Goal: Complete application form

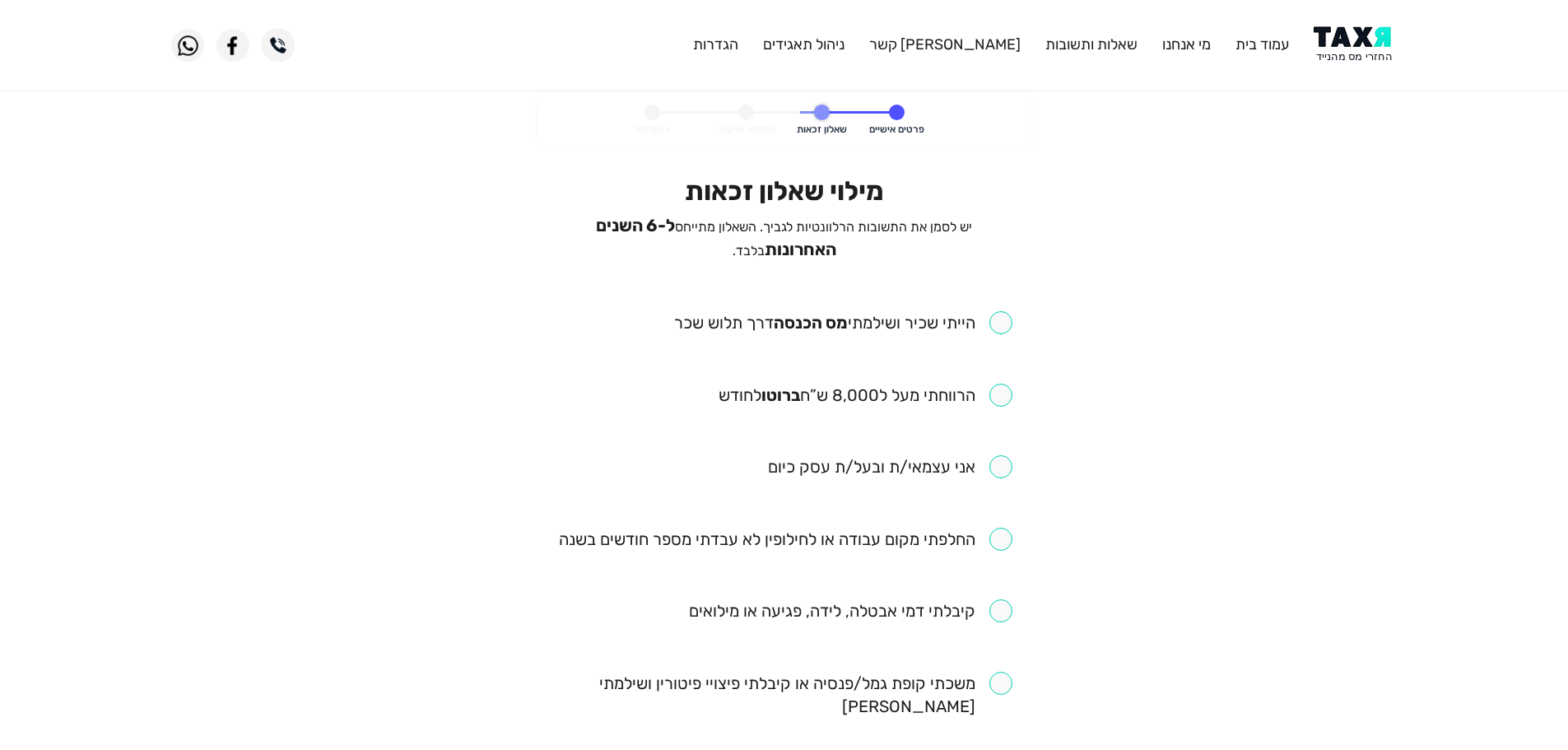
click at [1003, 323] on input "checkbox" at bounding box center [844, 323] width 339 height 23
checkbox input "true"
click at [1004, 387] on input "checkbox" at bounding box center [865, 395] width 294 height 23
checkbox input "true"
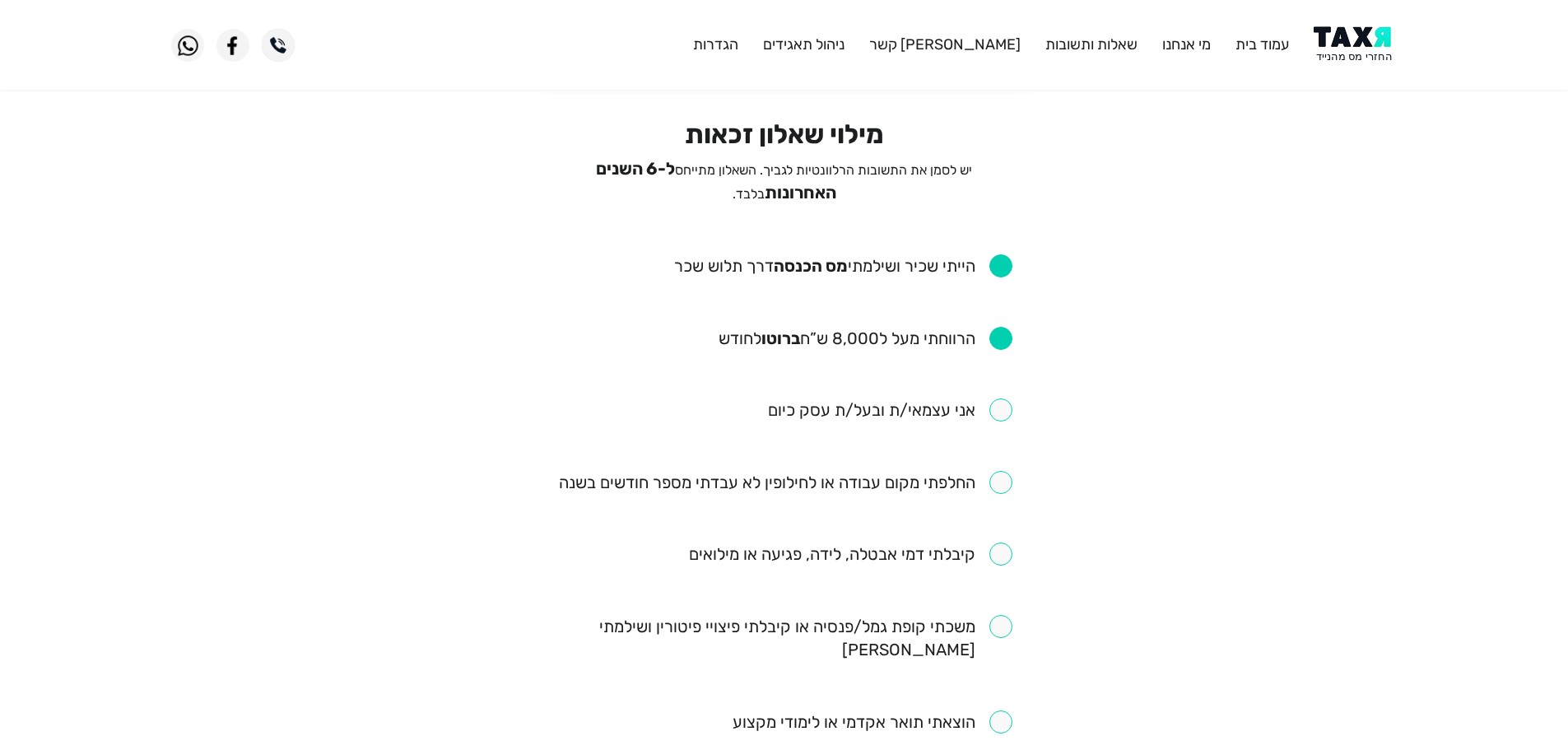
scroll to position [82, 0]
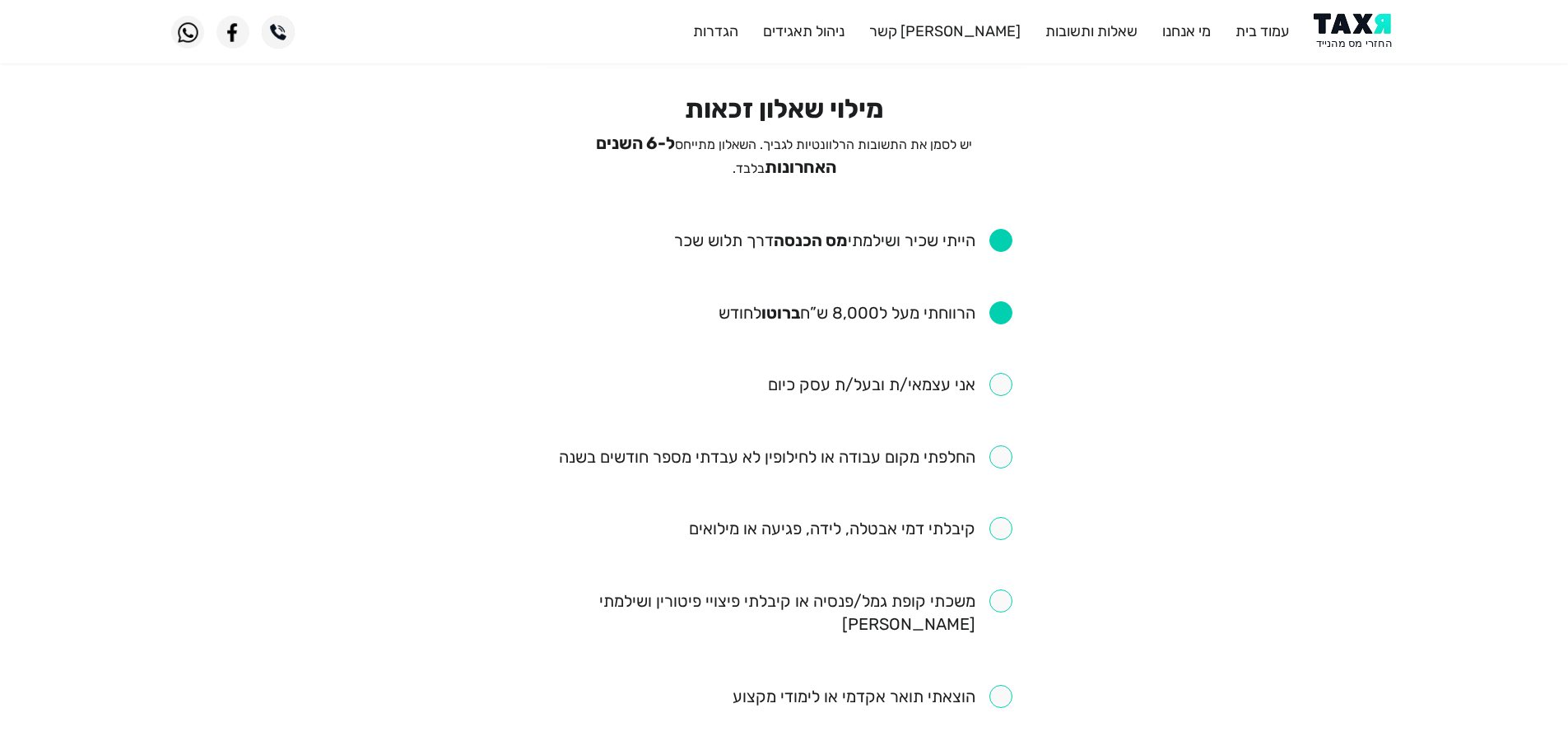
click at [1003, 445] on input "checkbox" at bounding box center [786, 456] width 454 height 23
checkbox input "true"
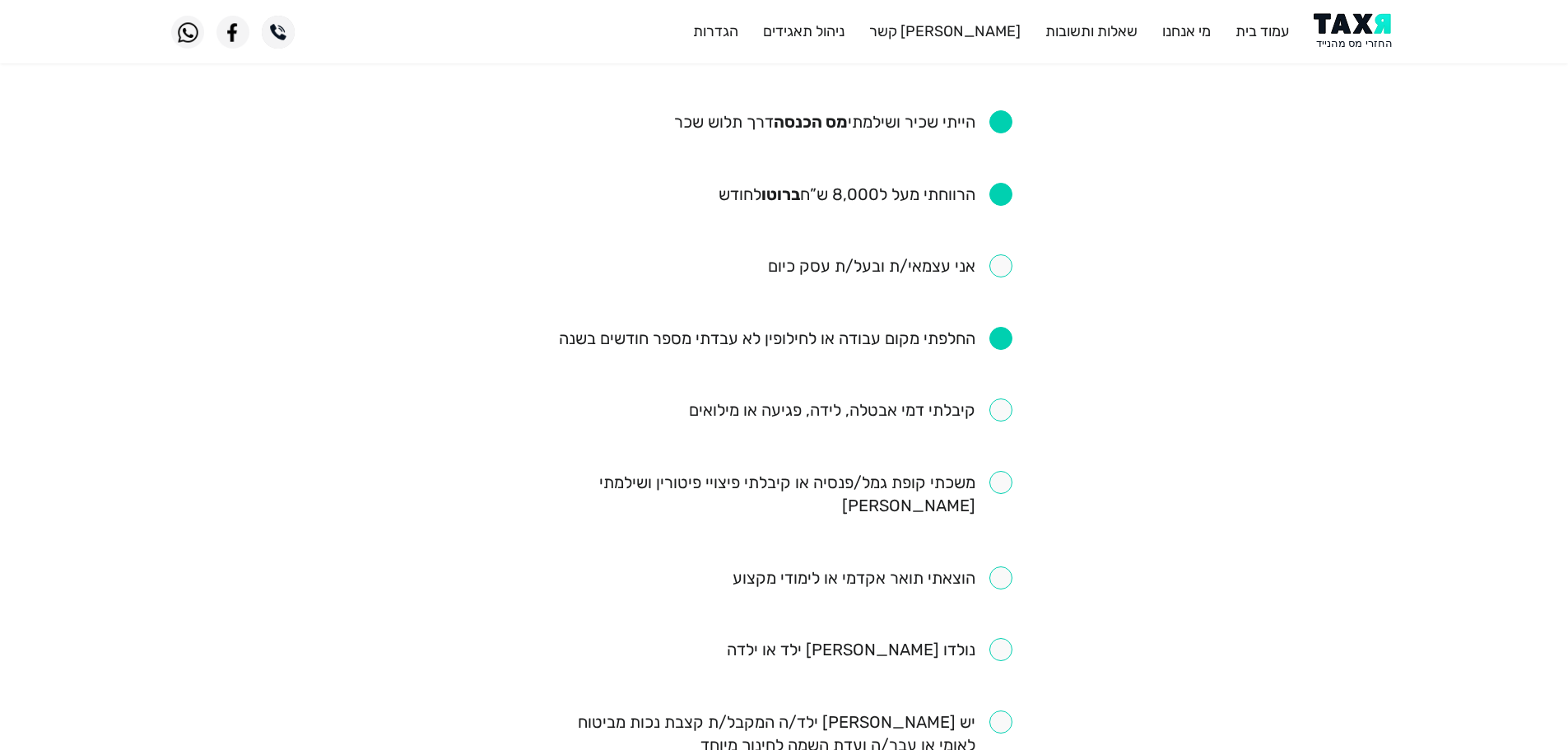
scroll to position [247, 0]
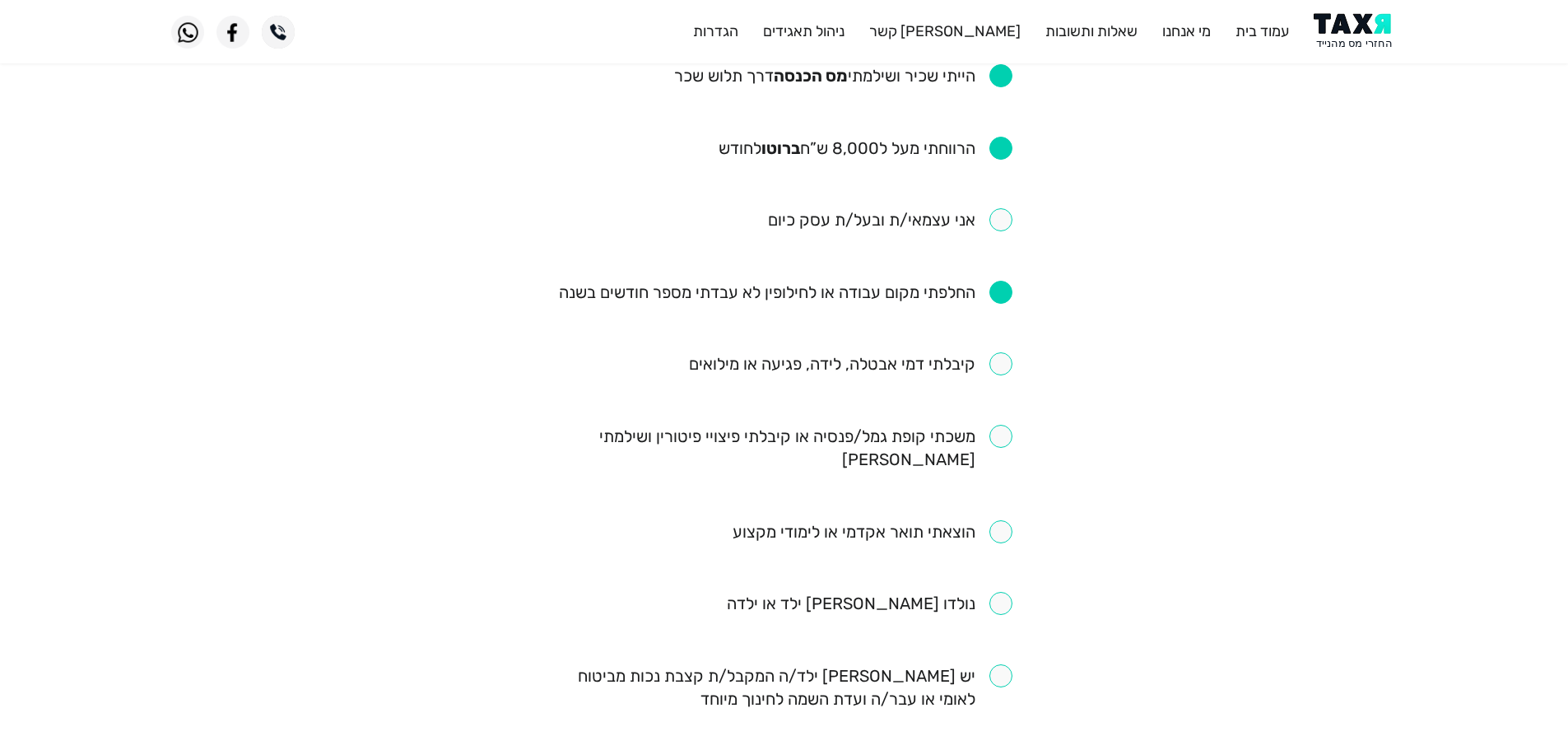
click at [1003, 366] on input "checkbox" at bounding box center [851, 364] width 324 height 23
checkbox input "true"
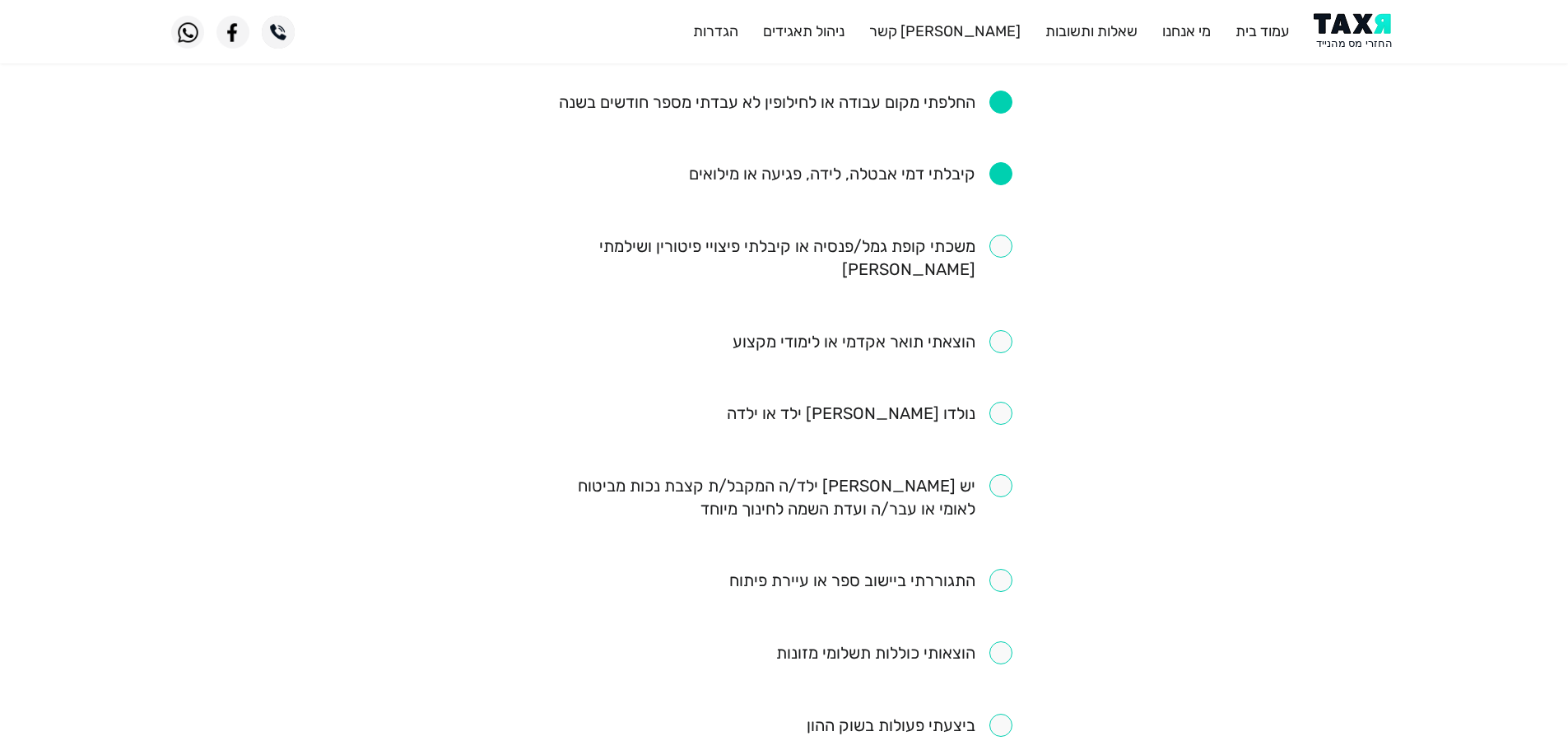
scroll to position [411, 0]
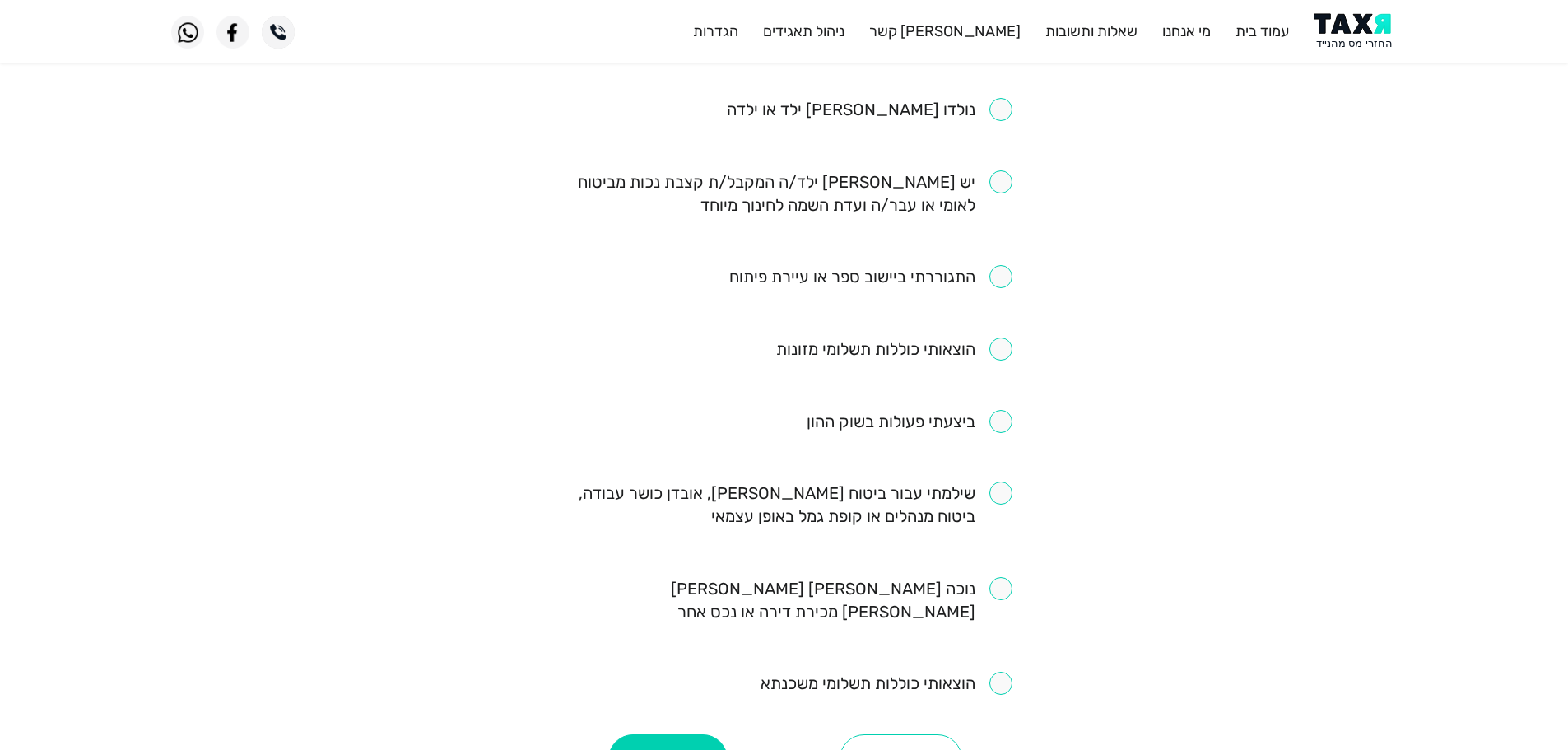
click at [993, 482] on input "checkbox" at bounding box center [785, 504] width 457 height 46
checkbox input "true"
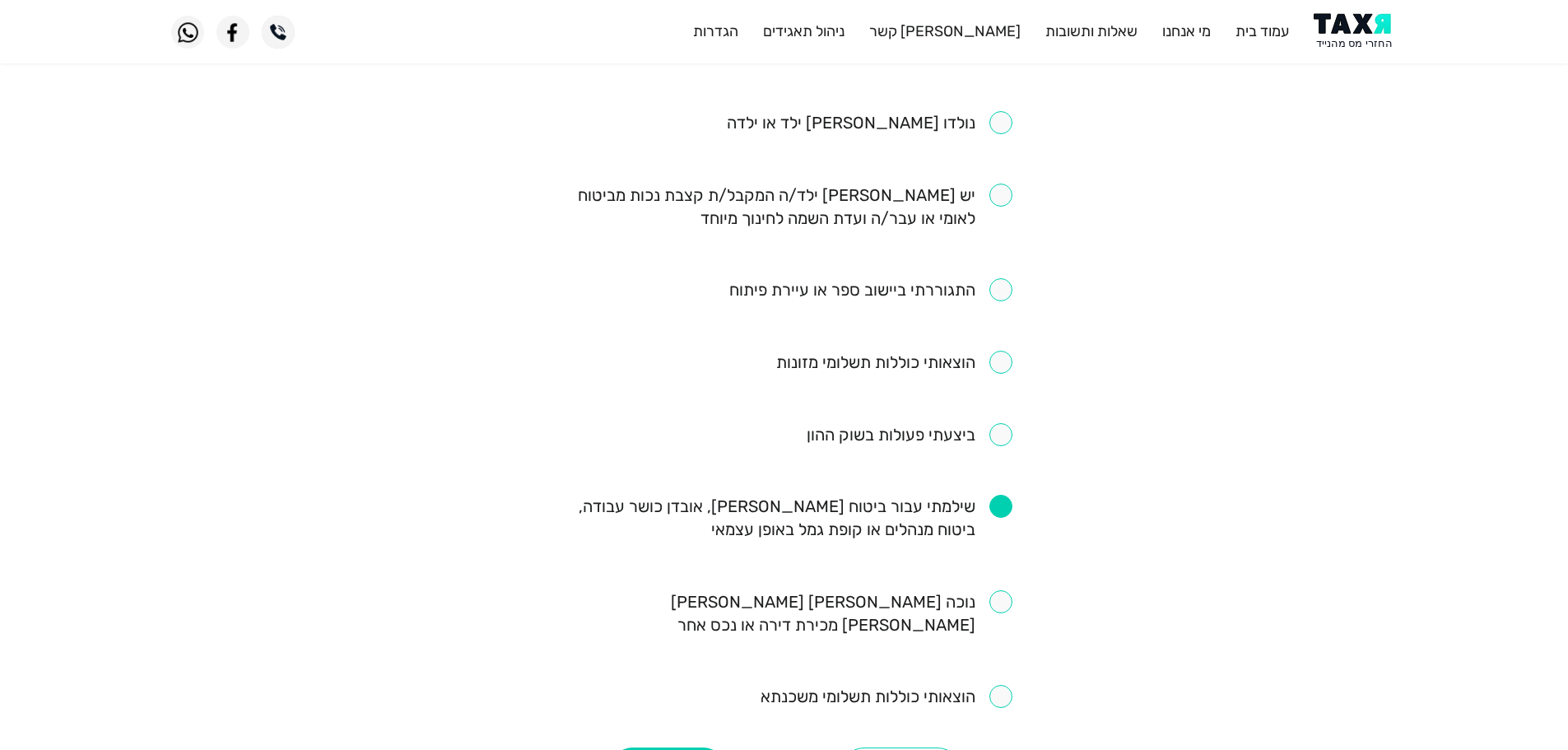
scroll to position [741, 0]
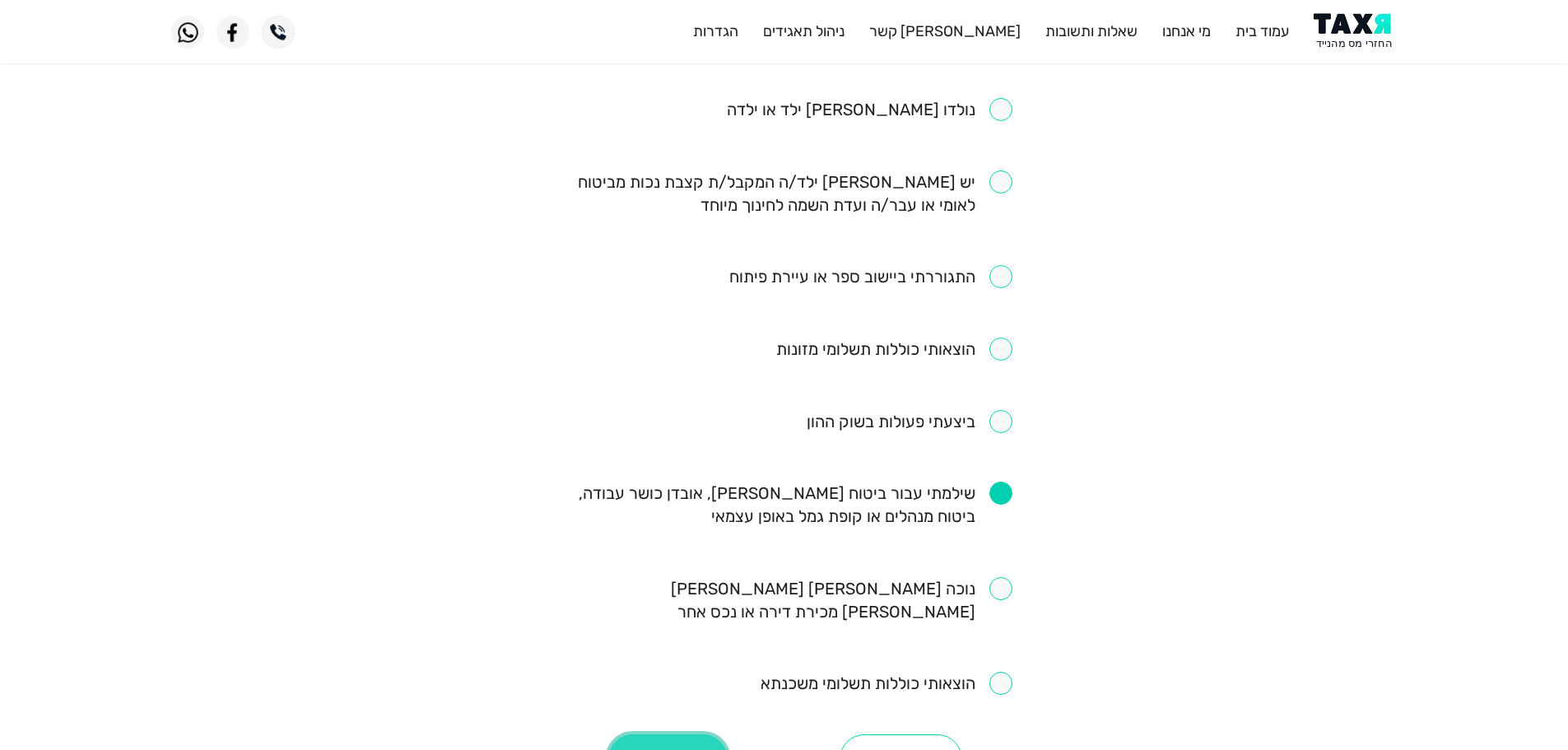
click at [685, 734] on button "המשך" at bounding box center [668, 758] width 120 height 50
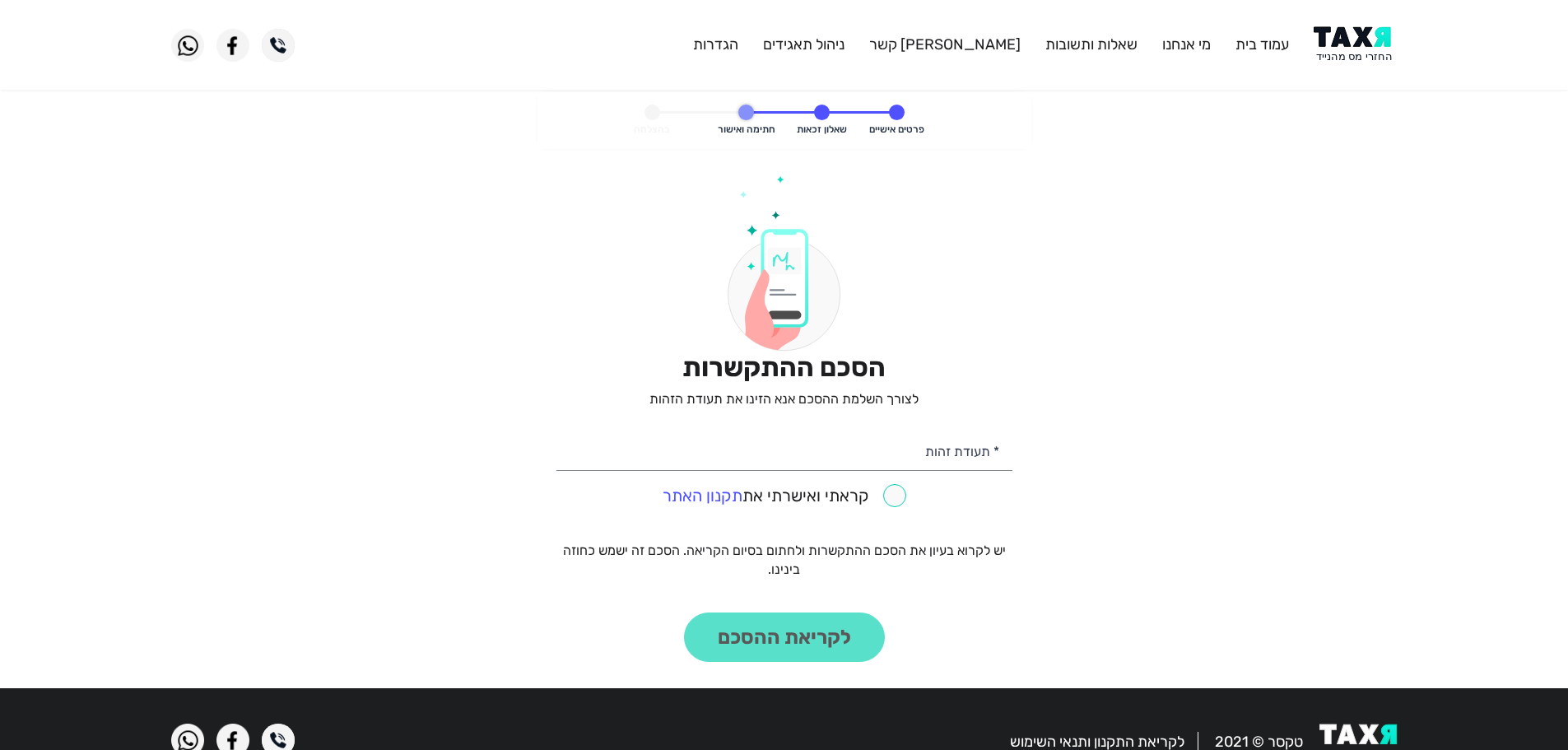
click at [1347, 36] on img at bounding box center [1355, 45] width 83 height 37
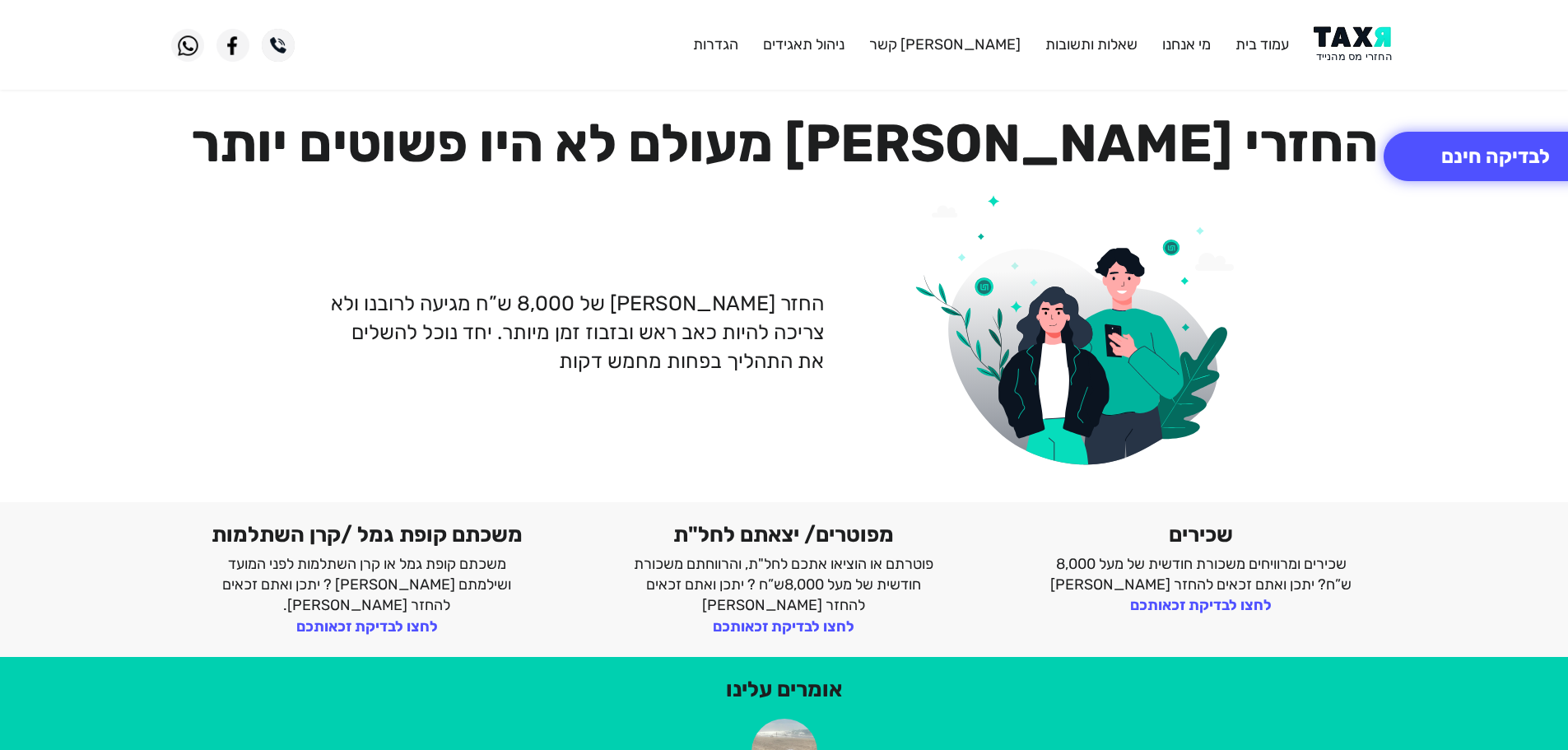
click at [1358, 47] on img at bounding box center [1355, 45] width 83 height 37
click at [1366, 54] on img at bounding box center [1355, 45] width 83 height 37
click at [1348, 45] on img at bounding box center [1355, 45] width 83 height 37
click at [1496, 156] on button "לבדיקה חינם" at bounding box center [1495, 156] width 224 height 50
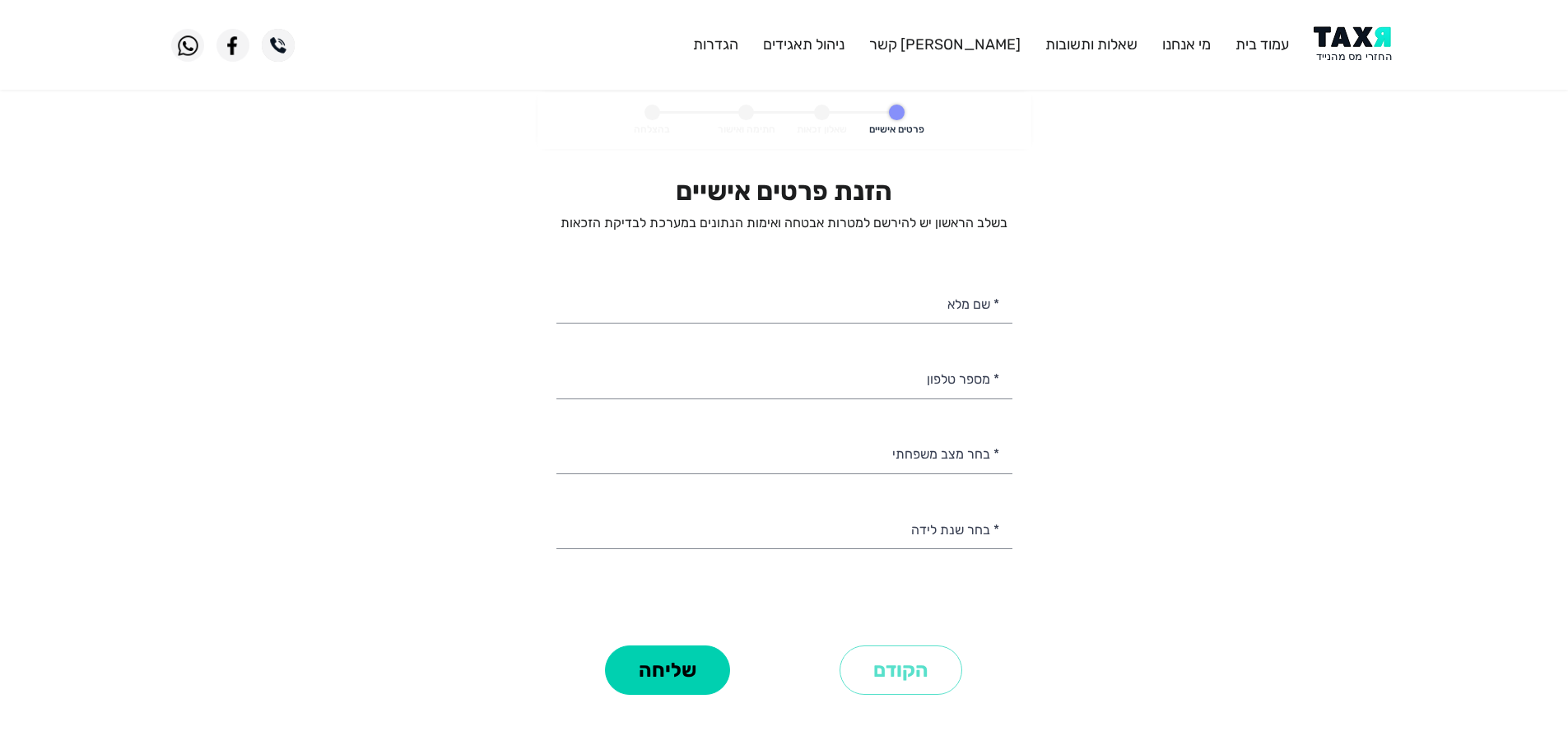
select select
click at [971, 395] on input "* מספר טלפון" at bounding box center [785, 377] width 457 height 42
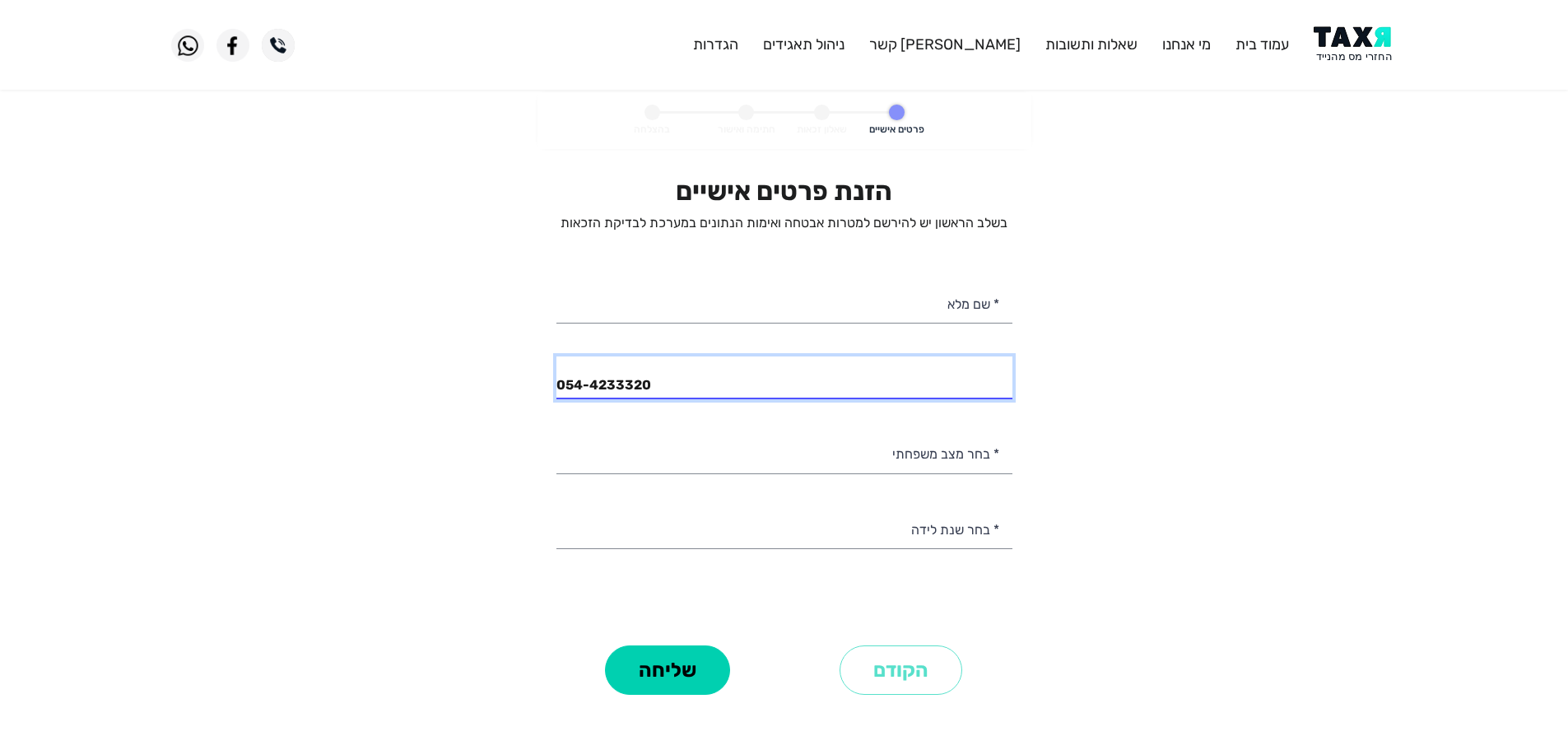
type input "054-4233320"
click at [1369, 37] on img at bounding box center [1355, 45] width 83 height 37
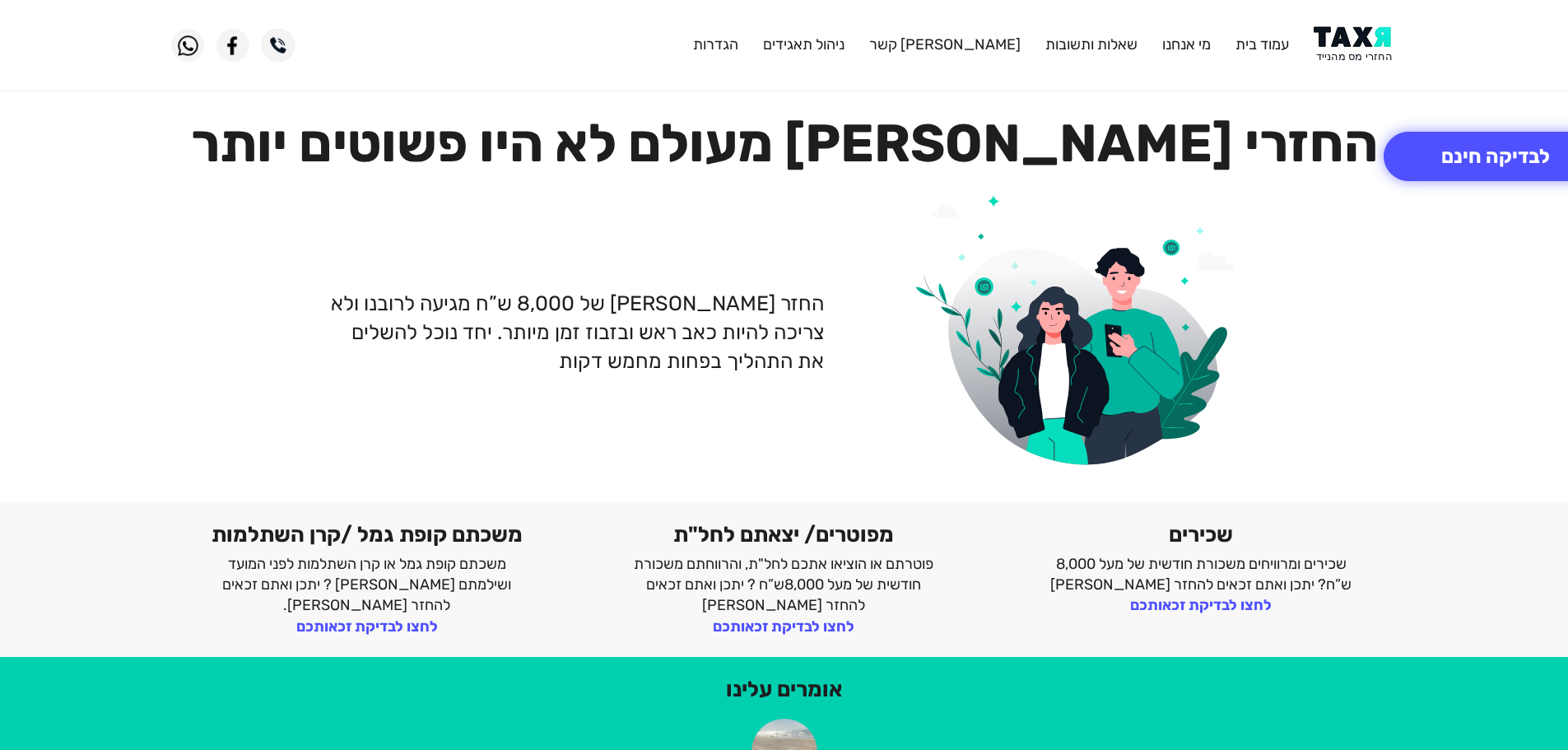
click at [1360, 47] on img at bounding box center [1355, 45] width 83 height 37
click at [1330, 45] on img at bounding box center [1355, 45] width 83 height 37
click at [1369, 48] on img at bounding box center [1355, 45] width 83 height 37
click at [1354, 46] on img at bounding box center [1355, 45] width 83 height 37
click at [1387, 50] on img at bounding box center [1355, 45] width 83 height 37
